Goal: Information Seeking & Learning: Learn about a topic

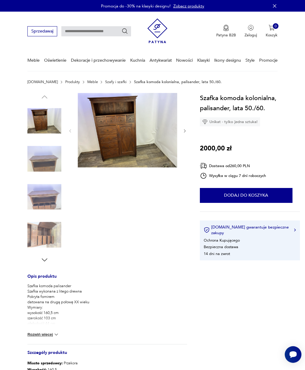
click at [44, 233] on img at bounding box center [44, 235] width 34 height 34
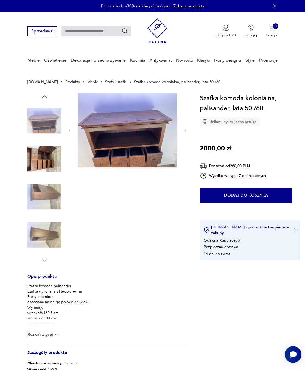
click at [41, 195] on img at bounding box center [44, 197] width 34 height 34
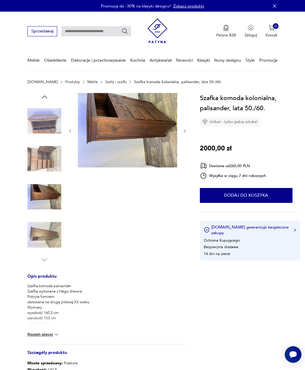
click at [38, 173] on img at bounding box center [44, 159] width 34 height 34
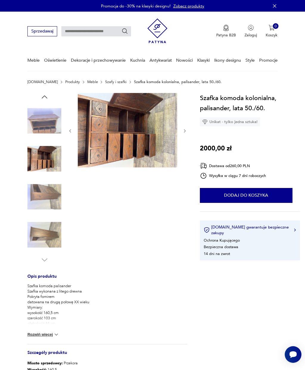
click at [105, 83] on link "Szafy i szafki" at bounding box center [115, 82] width 21 height 4
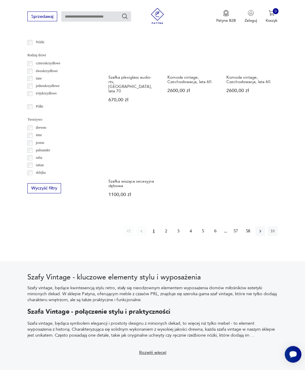
scroll to position [578, 0]
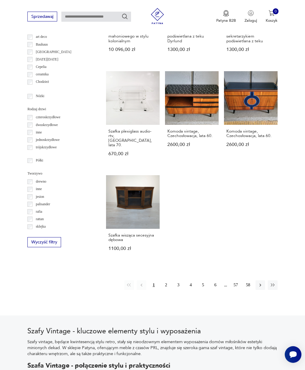
click at [163, 290] on button "2" at bounding box center [166, 285] width 10 height 10
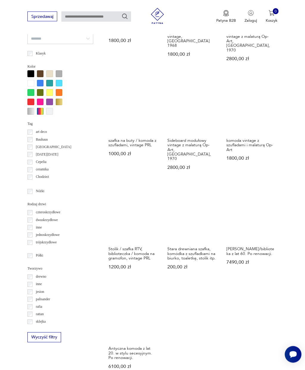
scroll to position [491, 0]
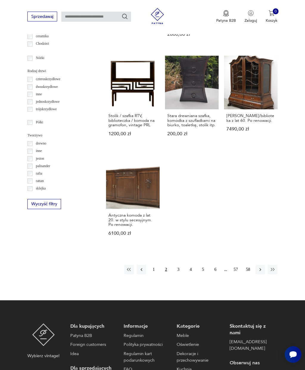
click at [179, 274] on button "3" at bounding box center [179, 270] width 10 height 10
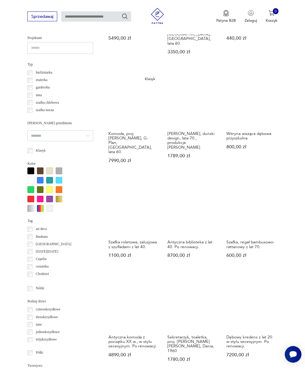
scroll to position [513, 0]
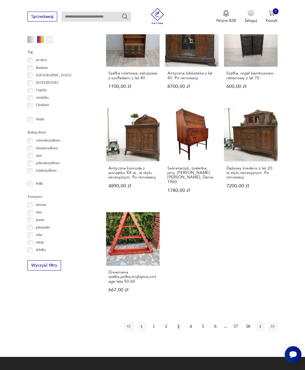
click at [193, 330] on button "4" at bounding box center [191, 327] width 10 height 10
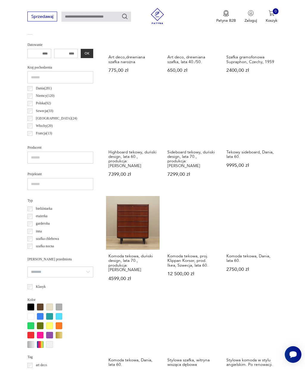
scroll to position [283, 0]
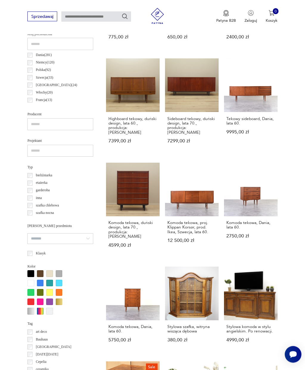
click at [0, 231] on section "Filtruj produkty Cena MIN MAX OK Promocja Datowanie OK Kraj pochodzenia Dania (…" at bounding box center [152, 276] width 305 height 663
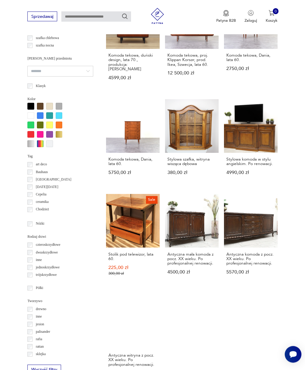
scroll to position [529, 0]
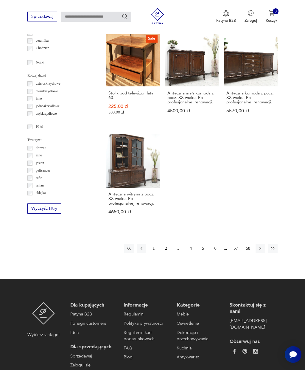
click at [204, 253] on button "5" at bounding box center [203, 249] width 10 height 10
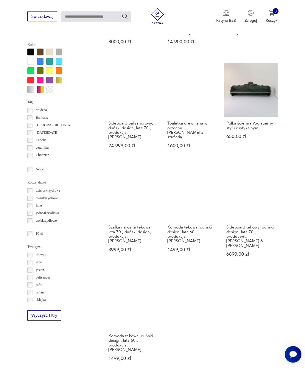
scroll to position [646, 0]
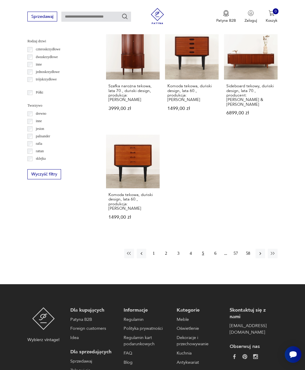
click at [214, 249] on button "6" at bounding box center [216, 254] width 10 height 10
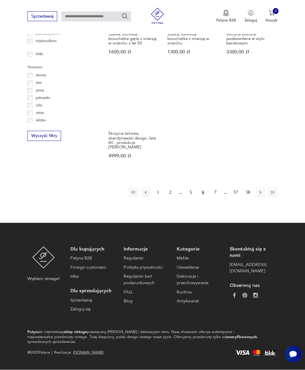
scroll to position [708, 0]
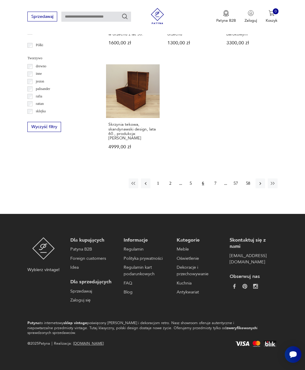
click at [216, 187] on button "7" at bounding box center [216, 183] width 10 height 10
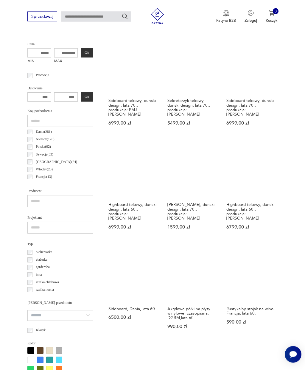
scroll to position [138, 0]
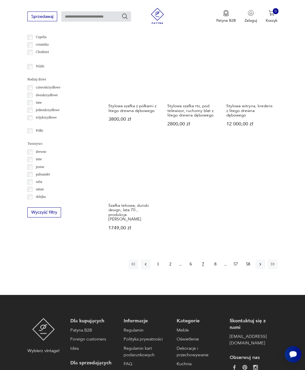
scroll to position [614, 0]
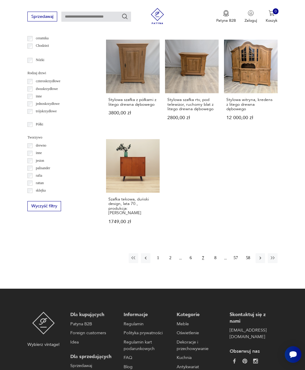
click at [216, 263] on button "8" at bounding box center [216, 258] width 10 height 10
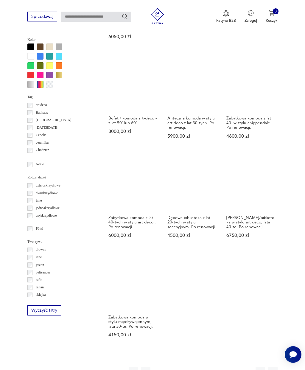
scroll to position [568, 0]
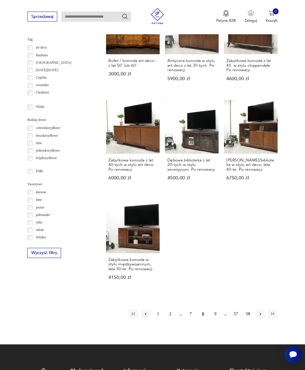
click at [213, 319] on button "9" at bounding box center [216, 314] width 10 height 10
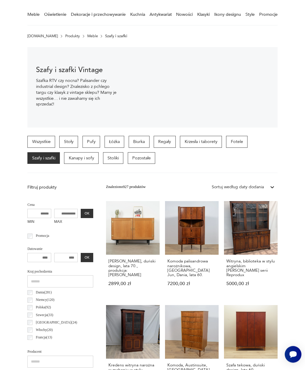
scroll to position [46, 0]
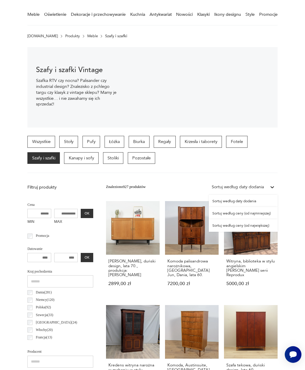
click at [261, 214] on div "Sortuj według ceny (od najmniejszej)" at bounding box center [243, 213] width 69 height 12
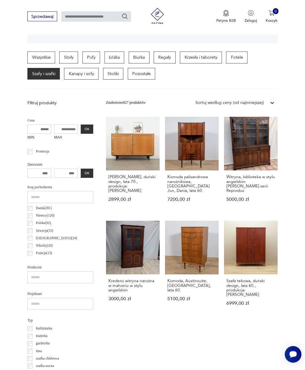
scroll to position [138, 0]
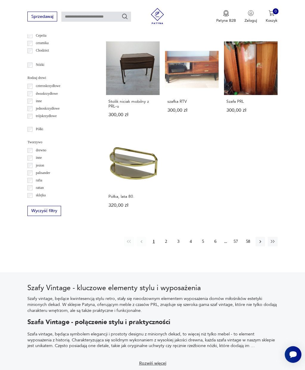
click at [165, 246] on button "2" at bounding box center [166, 242] width 10 height 10
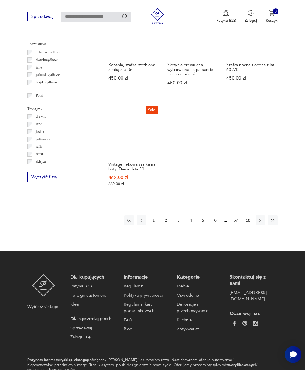
scroll to position [647, 0]
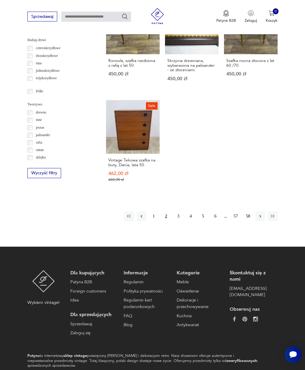
click at [178, 221] on button "3" at bounding box center [179, 216] width 10 height 10
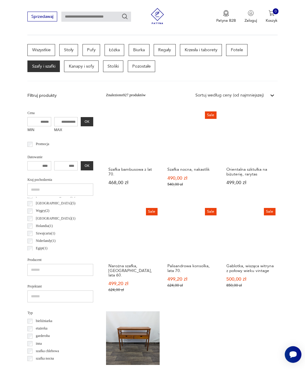
scroll to position [76, 0]
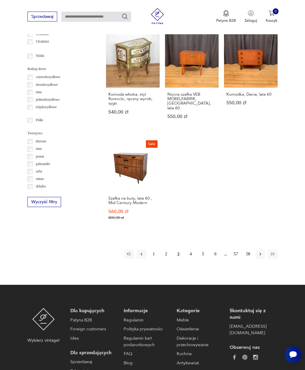
click at [189, 259] on button "4" at bounding box center [191, 254] width 10 height 10
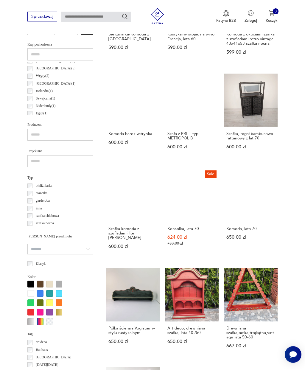
scroll to position [274, 0]
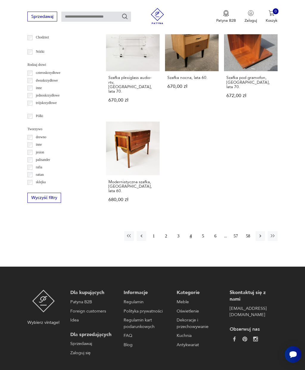
click at [201, 241] on button "5" at bounding box center [203, 236] width 10 height 10
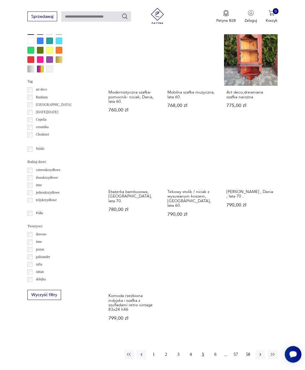
scroll to position [534, 0]
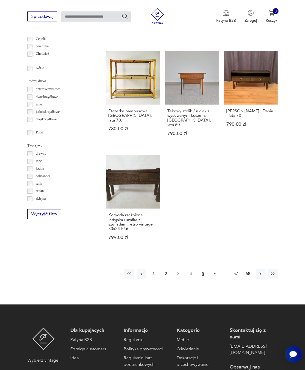
click at [214, 279] on button "6" at bounding box center [216, 274] width 10 height 10
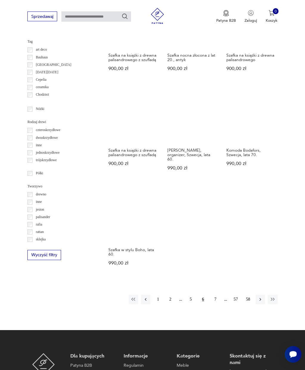
scroll to position [566, 0]
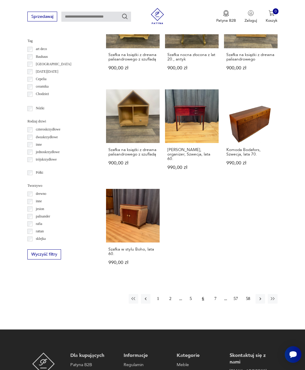
click at [217, 304] on button "7" at bounding box center [216, 299] width 10 height 10
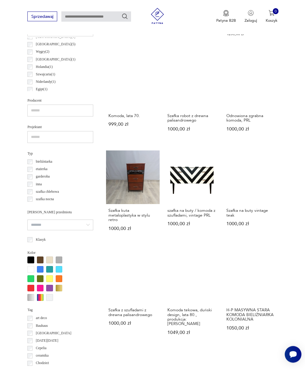
scroll to position [329, 0]
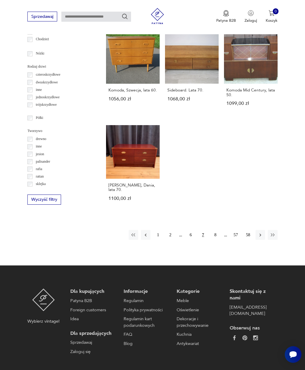
click at [217, 240] on button "8" at bounding box center [216, 235] width 10 height 10
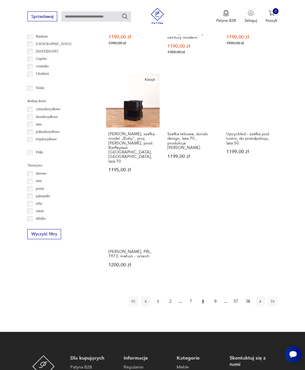
scroll to position [586, 0]
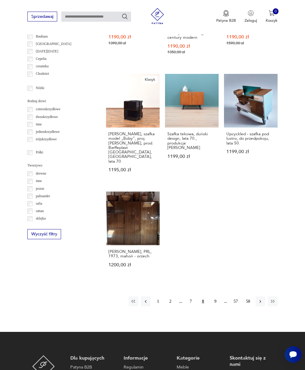
click at [214, 299] on button "9" at bounding box center [216, 301] width 10 height 10
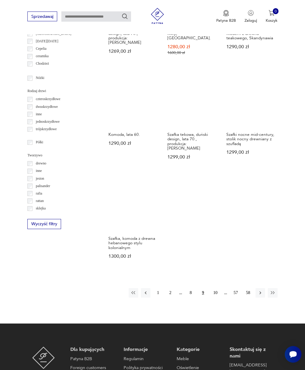
scroll to position [596, 0]
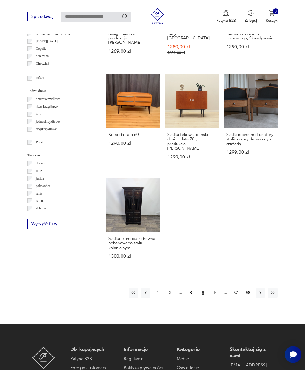
click at [216, 294] on button "10" at bounding box center [216, 293] width 10 height 10
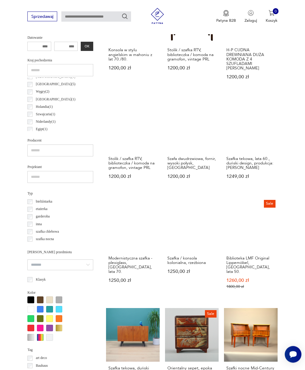
scroll to position [138, 0]
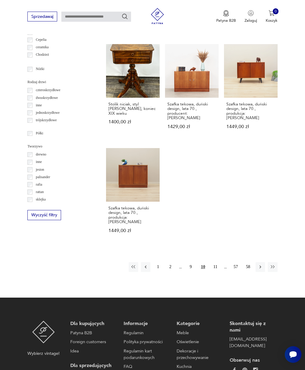
click at [217, 272] on button "11" at bounding box center [216, 267] width 10 height 10
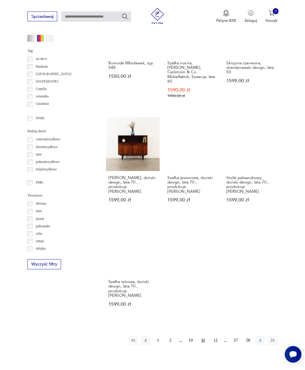
scroll to position [635, 0]
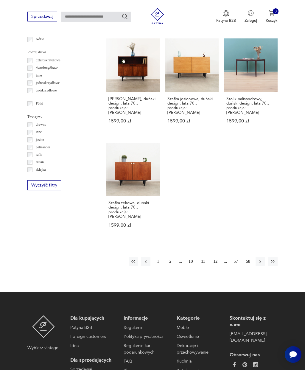
click at [215, 257] on button "12" at bounding box center [216, 262] width 10 height 10
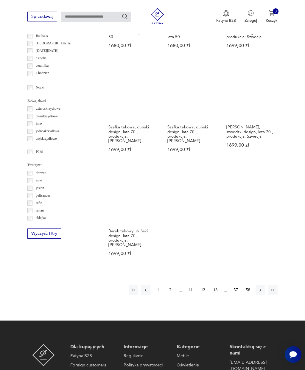
scroll to position [602, 0]
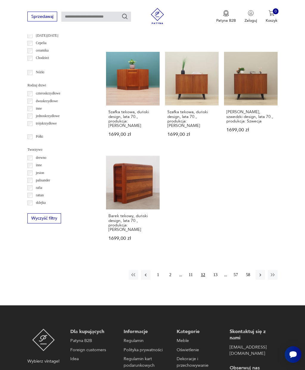
click at [215, 279] on button "13" at bounding box center [216, 275] width 10 height 10
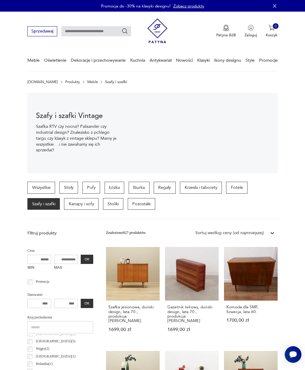
click at [168, 185] on p "Regały" at bounding box center [165, 188] width 22 height 12
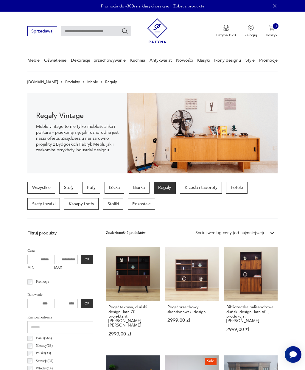
click at [148, 203] on p "Pozostałe" at bounding box center [142, 204] width 28 height 12
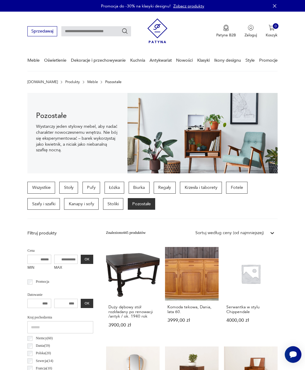
click at [140, 202] on p "Pozostałe" at bounding box center [142, 204] width 28 height 12
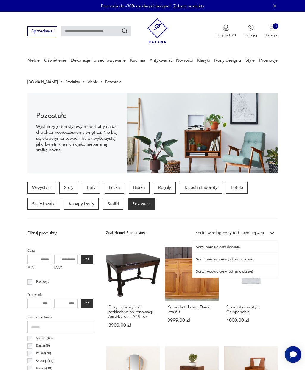
click at [263, 256] on div "Sortuj według ceny (od najmniejszej)" at bounding box center [234, 259] width 85 height 12
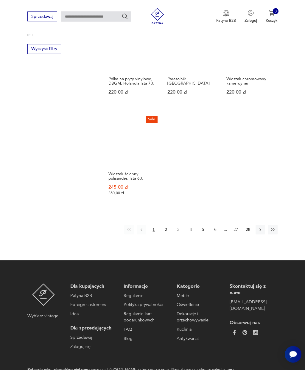
scroll to position [635, 0]
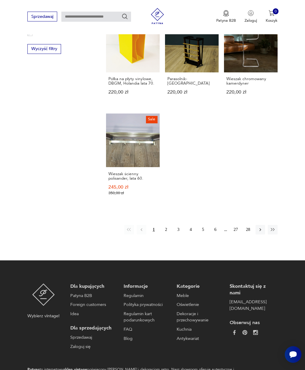
click at [166, 234] on button "2" at bounding box center [166, 230] width 10 height 10
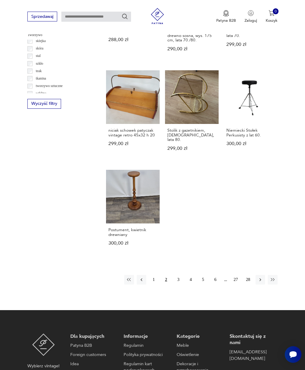
scroll to position [608, 0]
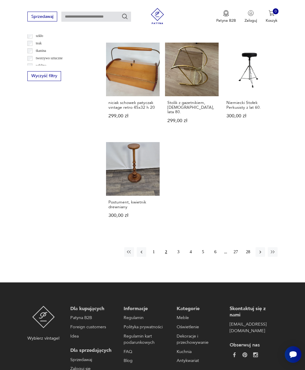
click at [177, 257] on button "3" at bounding box center [179, 252] width 10 height 10
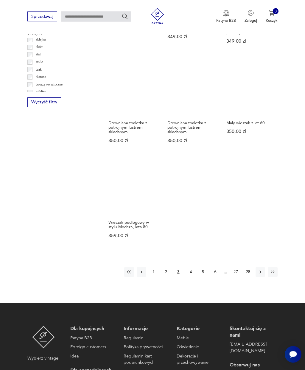
scroll to position [582, 0]
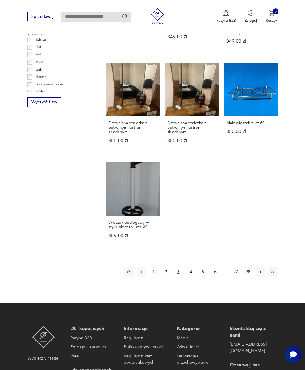
click at [191, 277] on button "4" at bounding box center [191, 272] width 10 height 10
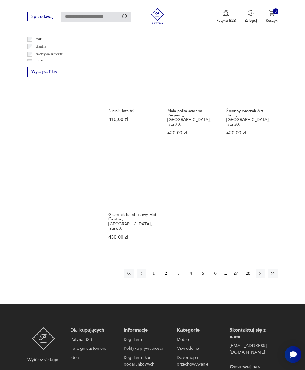
scroll to position [616, 0]
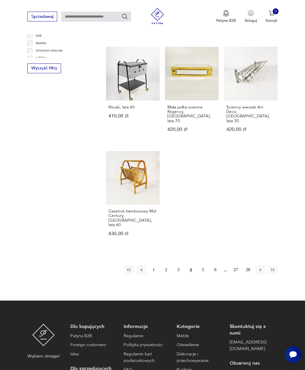
click at [201, 265] on button "5" at bounding box center [203, 270] width 10 height 10
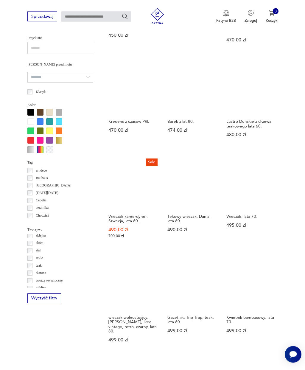
scroll to position [576, 0]
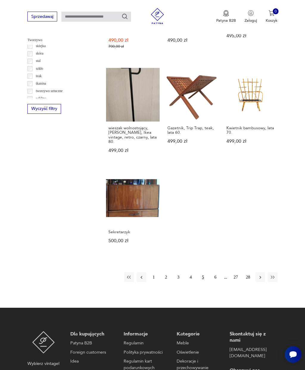
click at [214, 282] on button "6" at bounding box center [216, 277] width 10 height 10
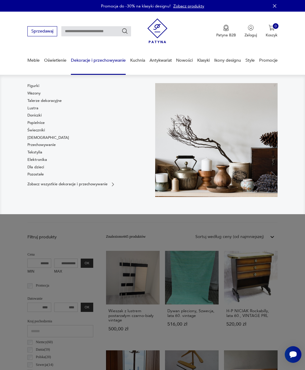
click at [53, 185] on p "Zobacz wszystkie dekoracje i przechowywanie" at bounding box center [67, 185] width 80 height 4
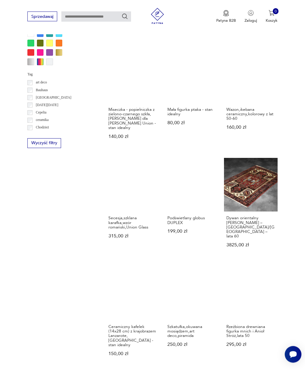
scroll to position [423, 0]
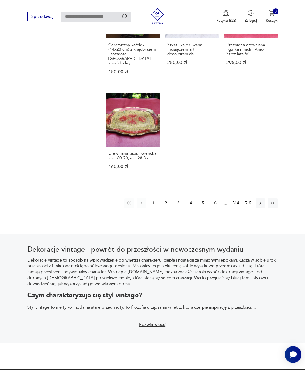
click at [187, 198] on button "4" at bounding box center [191, 203] width 10 height 10
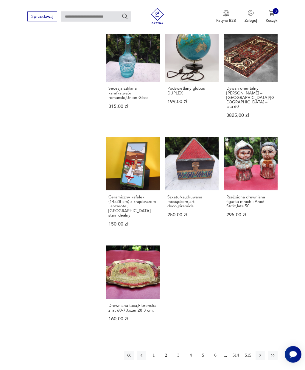
scroll to position [138, 0]
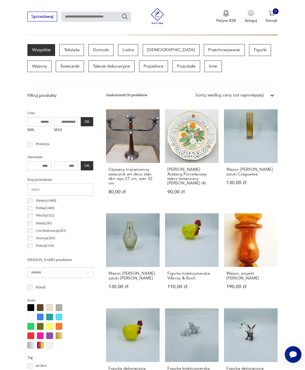
click at [139, 68] on p "Popielnice" at bounding box center [153, 66] width 29 height 12
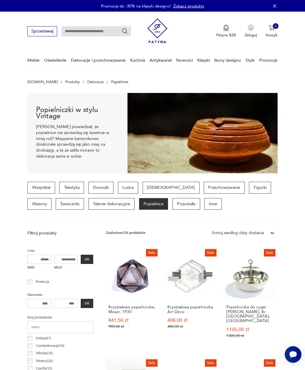
click at [185, 61] on link "Nowości" at bounding box center [184, 60] width 17 height 21
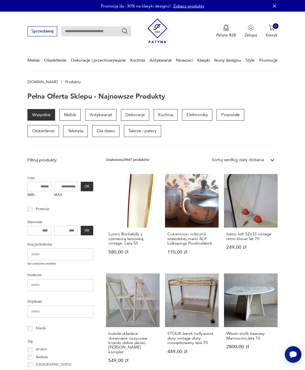
click at [80, 29] on input "text" at bounding box center [96, 31] width 70 height 10
type input "*****"
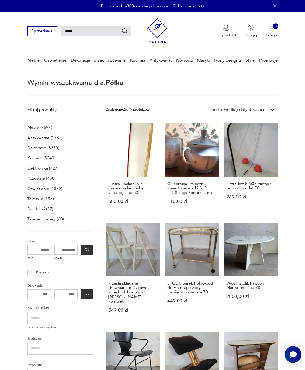
type input "*****"
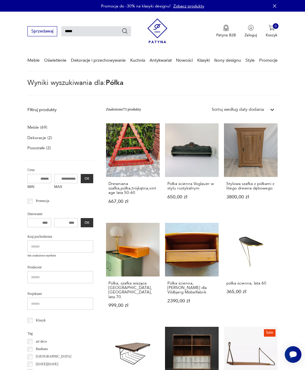
click at [202, 60] on link "Klasyki" at bounding box center [203, 60] width 13 height 21
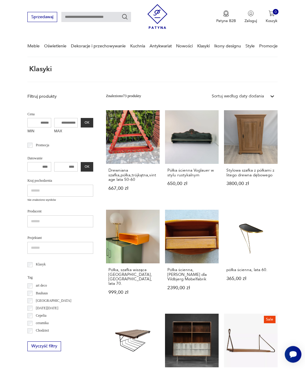
scroll to position [15, 0]
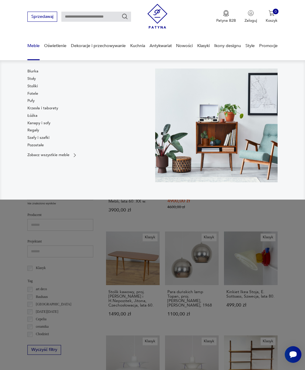
click at [39, 125] on link "Kanapy i sofy" at bounding box center [38, 122] width 23 height 5
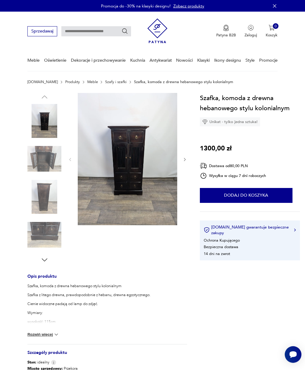
click at [109, 126] on img at bounding box center [127, 159] width 99 height 132
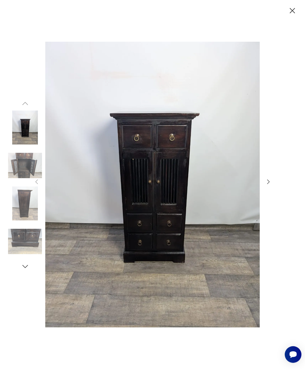
click at [271, 185] on icon "button" at bounding box center [268, 181] width 7 height 7
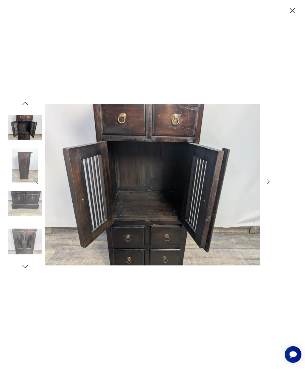
click at [268, 184] on icon "button" at bounding box center [268, 182] width 2 height 4
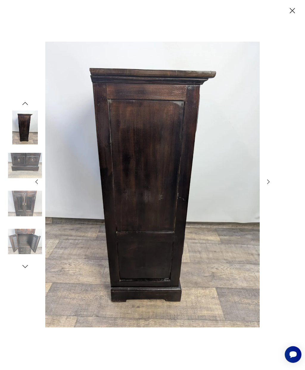
click at [269, 184] on icon "button" at bounding box center [268, 182] width 2 height 4
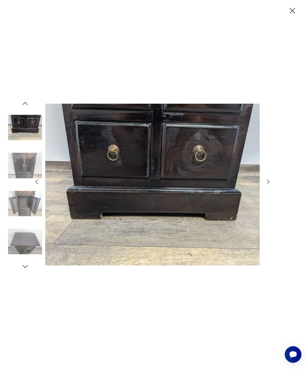
click at [266, 185] on icon "button" at bounding box center [268, 181] width 7 height 7
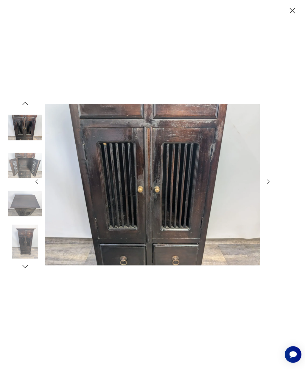
click at [268, 185] on icon "button" at bounding box center [268, 181] width 7 height 7
